Goal: Task Accomplishment & Management: Manage account settings

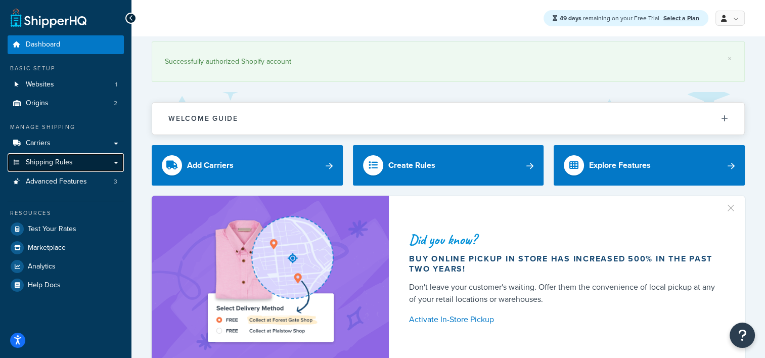
click at [66, 158] on span "Shipping Rules" at bounding box center [49, 162] width 47 height 9
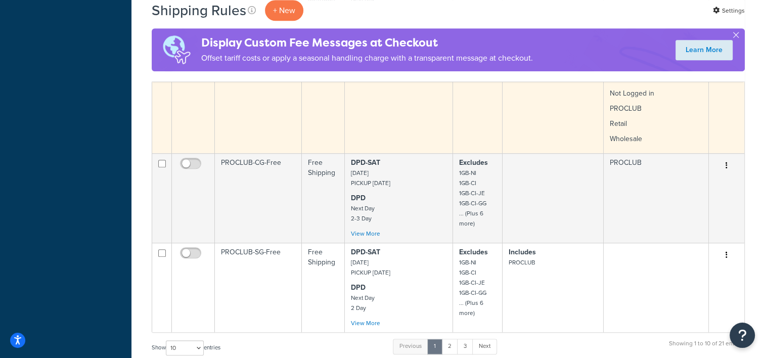
scroll to position [708, 0]
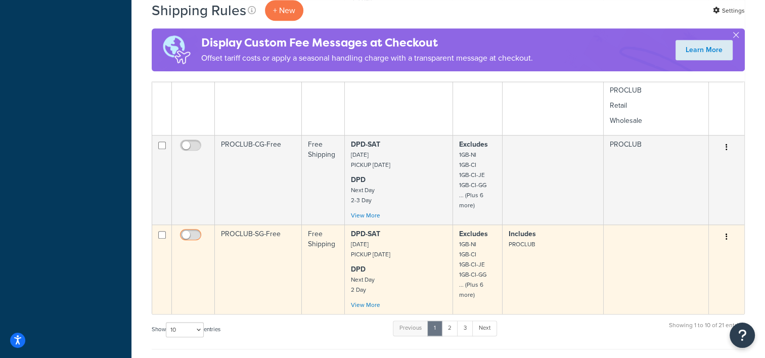
click at [192, 231] on input "checkbox" at bounding box center [192, 237] width 28 height 13
checkbox input "true"
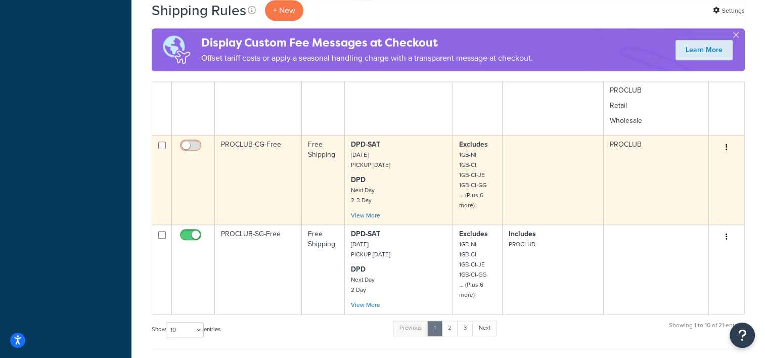
click at [189, 144] on input "checkbox" at bounding box center [192, 148] width 28 height 13
checkbox input "true"
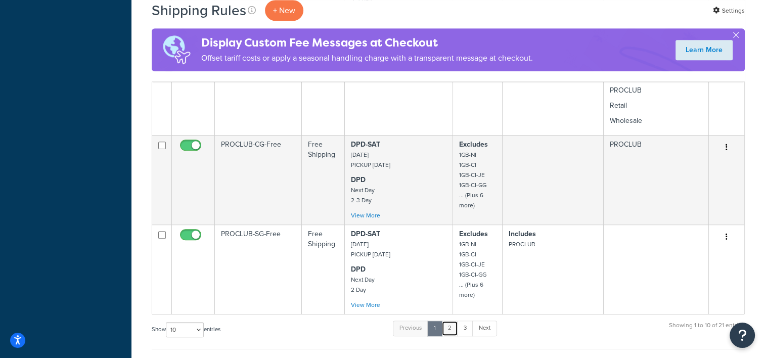
click at [454, 328] on link "2" at bounding box center [449, 327] width 17 height 15
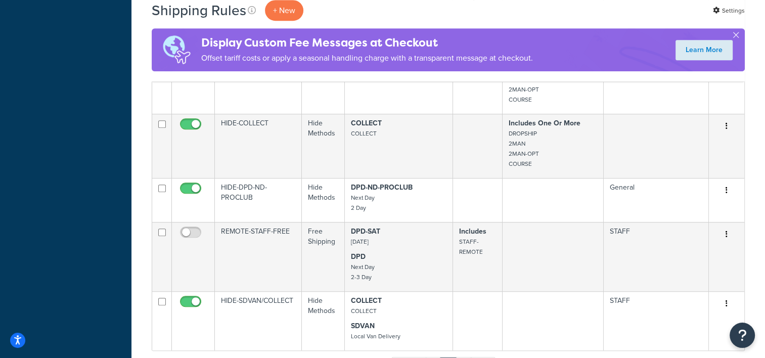
scroll to position [505, 0]
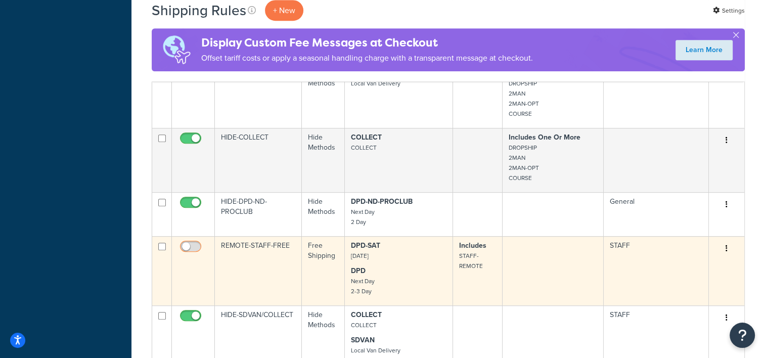
click at [195, 247] on input "checkbox" at bounding box center [192, 249] width 28 height 13
checkbox input "true"
